Goal: Find specific page/section: Find specific page/section

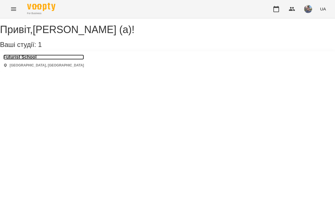
click at [19, 60] on h3 "Futurist School" at bounding box center [43, 57] width 81 height 5
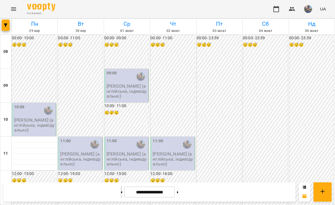
click at [121, 192] on button at bounding box center [121, 192] width 1 height 12
type input "**********"
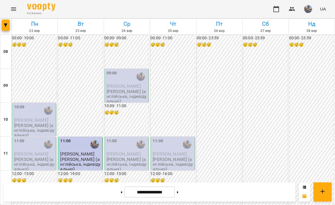
scroll to position [88, 0]
click at [314, 12] on button "button" at bounding box center [308, 9] width 15 height 15
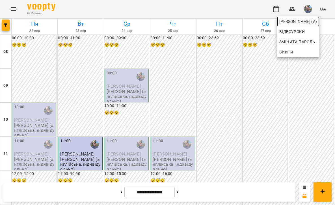
click at [293, 26] on link "[PERSON_NAME] (а)" at bounding box center [298, 21] width 42 height 10
